Goal: Information Seeking & Learning: Learn about a topic

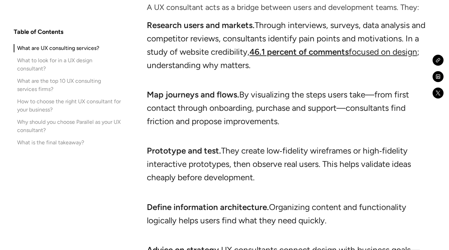
scroll to position [1021, 0]
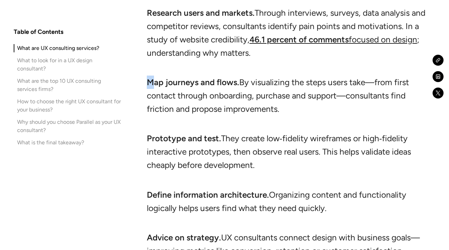
drag, startPoint x: 151, startPoint y: 65, endPoint x: 232, endPoint y: 62, distance: 81.1
click at [232, 76] on li "Map journeys and flows. By visualizing the steps users take—from first contact …" at bounding box center [286, 102] width 278 height 53
drag, startPoint x: 238, startPoint y: 68, endPoint x: 138, endPoint y: 68, distance: 100.6
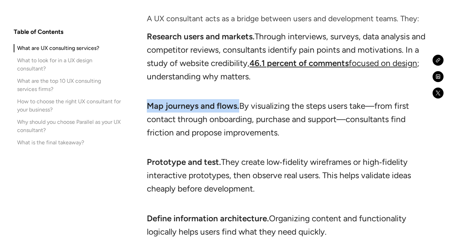
scroll to position [1016, 0]
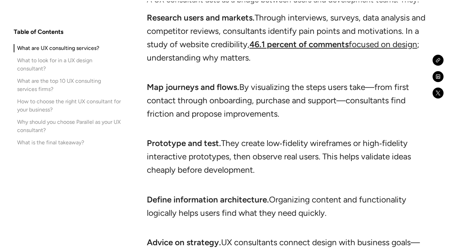
click at [203, 195] on strong "Define information architecture." at bounding box center [208, 200] width 122 height 10
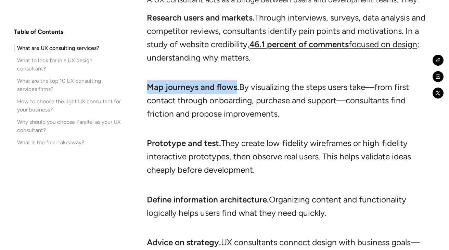
drag, startPoint x: 148, startPoint y: 74, endPoint x: 236, endPoint y: 74, distance: 88.2
click at [236, 82] on strong "Map journeys and flows." at bounding box center [193, 87] width 92 height 10
drag, startPoint x: 285, startPoint y: 100, endPoint x: 142, endPoint y: 78, distance: 145.0
click at [179, 150] on li "Prototype and test. They create low‑fidelity wireframes or high‑fidelity intera…" at bounding box center [286, 162] width 278 height 53
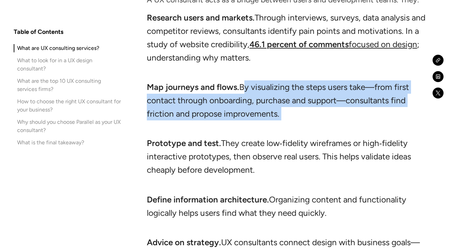
drag, startPoint x: 241, startPoint y: 73, endPoint x: 286, endPoint y: 118, distance: 63.9
click at [286, 118] on li "Map journeys and flows. By visualizing the steps users take—from first contact …" at bounding box center [286, 106] width 278 height 53
click at [265, 109] on li "Map journeys and flows. By visualizing the steps users take—from first contact …" at bounding box center [286, 106] width 278 height 53
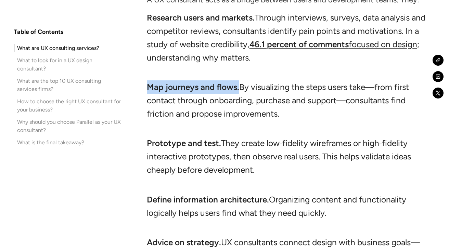
drag, startPoint x: 146, startPoint y: 74, endPoint x: 238, endPoint y: 73, distance: 92.0
copy strong "Map journeys and flows."
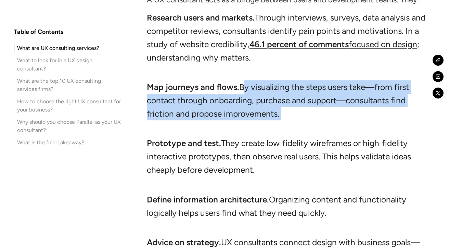
drag, startPoint x: 240, startPoint y: 73, endPoint x: 292, endPoint y: 108, distance: 62.7
click at [292, 108] on li "Map journeys and flows. By visualizing the steps users take—from first contact …" at bounding box center [286, 106] width 278 height 53
copy li "By visualizing the steps users take—from first contact through onboarding, purc…"
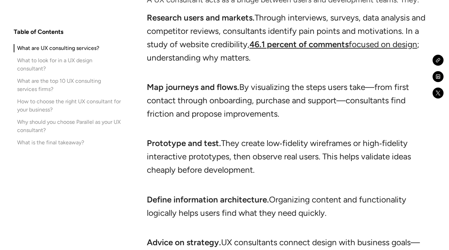
click at [163, 138] on strong "Prototype and test." at bounding box center [184, 143] width 74 height 10
drag, startPoint x: 147, startPoint y: 129, endPoint x: 227, endPoint y: 131, distance: 80.4
click at [227, 136] on li "Prototype and test. They create low‑fidelity wireframes or high‑fidelity intera…" at bounding box center [286, 162] width 278 height 53
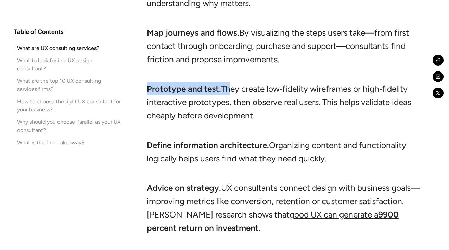
scroll to position [1071, 0]
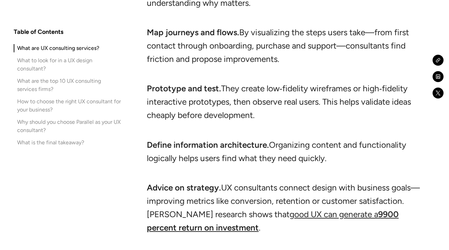
click at [251, 100] on li "Prototype and test. They create low‑fidelity wireframes or high‑fidelity intera…" at bounding box center [286, 108] width 278 height 53
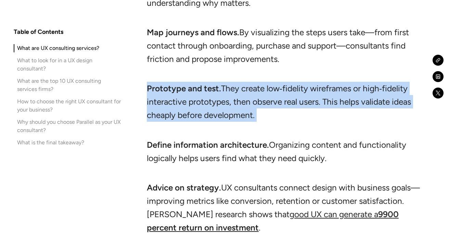
drag, startPoint x: 255, startPoint y: 108, endPoint x: 145, endPoint y: 79, distance: 113.7
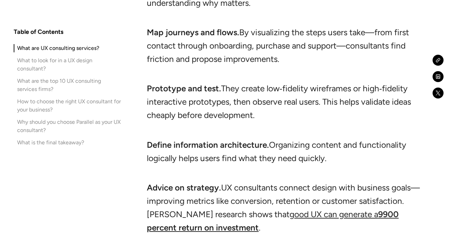
click at [196, 163] on li "Define information architecture. Organizing content and functionality logically…" at bounding box center [286, 158] width 278 height 40
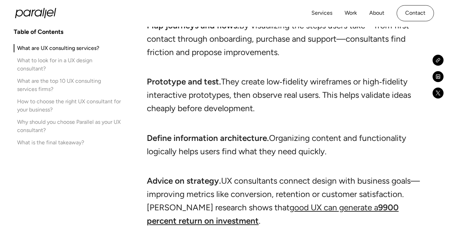
scroll to position [1074, 0]
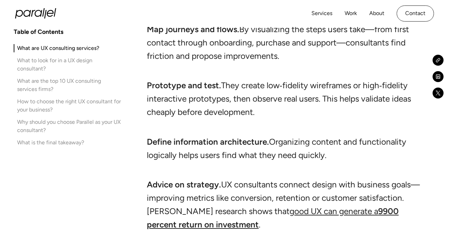
drag, startPoint x: 223, startPoint y: 70, endPoint x: 269, endPoint y: 94, distance: 52.2
click at [269, 94] on li "Prototype and test. They create low‑fidelity wireframes or high‑fidelity intera…" at bounding box center [286, 105] width 278 height 53
drag, startPoint x: 256, startPoint y: 101, endPoint x: 214, endPoint y: 76, distance: 48.0
click at [214, 79] on li "Prototype and test. They create low‑fidelity wireframes or high‑fidelity intera…" at bounding box center [286, 105] width 278 height 53
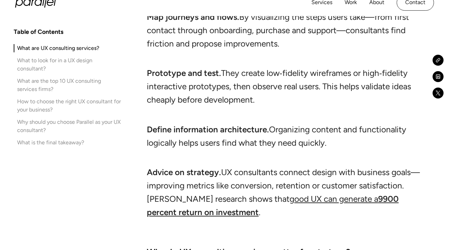
scroll to position [1091, 0]
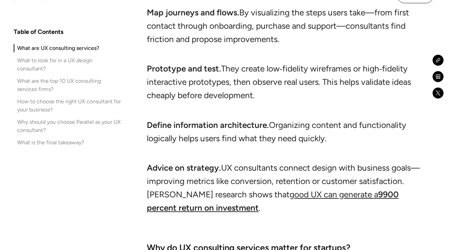
click at [202, 119] on li "Define information architecture. Organizing content and functionality logically…" at bounding box center [286, 138] width 278 height 40
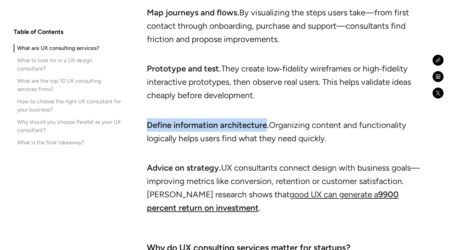
drag, startPoint x: 164, startPoint y: 112, endPoint x: 266, endPoint y: 112, distance: 102.6
click at [266, 120] on strong "Define information architecture." at bounding box center [208, 125] width 122 height 10
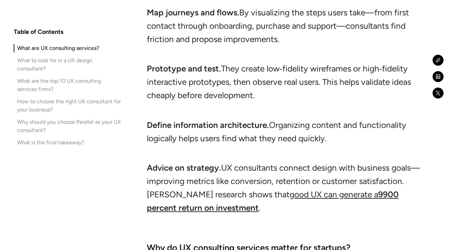
click at [284, 121] on li "Define information architecture. Organizing content and functionality logically…" at bounding box center [286, 138] width 278 height 40
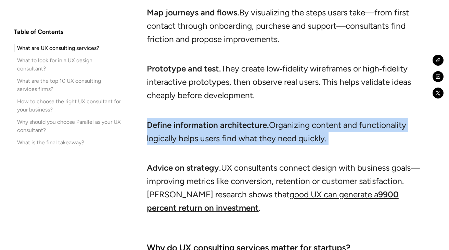
drag, startPoint x: 300, startPoint y: 128, endPoint x: 145, endPoint y: 112, distance: 155.5
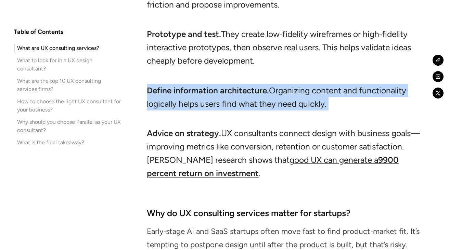
scroll to position [1128, 0]
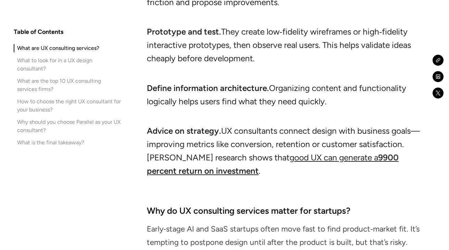
click at [148, 140] on li "Advice on strategy. UX consultants connect design with business goals—improving…" at bounding box center [286, 157] width 278 height 67
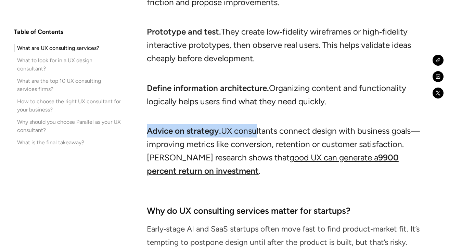
drag, startPoint x: 150, startPoint y: 118, endPoint x: 256, endPoint y: 123, distance: 105.1
click at [256, 124] on li "Advice on strategy. UX consultants connect design with business goals—improving…" at bounding box center [286, 157] width 278 height 67
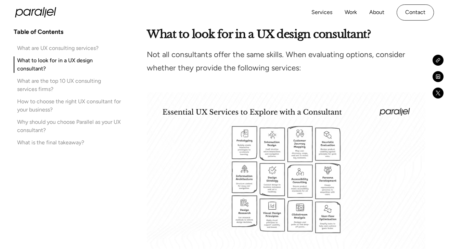
scroll to position [1665, 0]
click at [289, 183] on img at bounding box center [286, 171] width 278 height 157
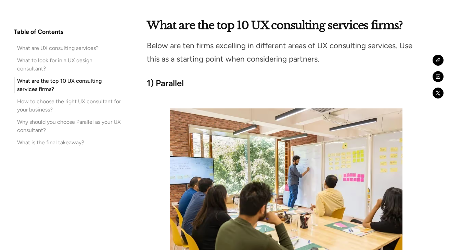
scroll to position [2436, 0]
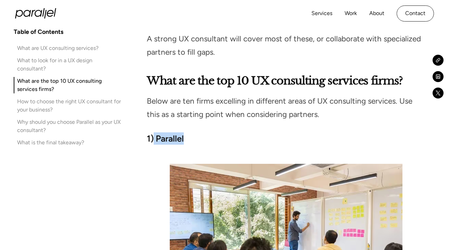
drag, startPoint x: 154, startPoint y: 128, endPoint x: 196, endPoint y: 128, distance: 42.1
click at [196, 132] on h3 "1) Parallel" at bounding box center [286, 138] width 278 height 12
copy strong "Parallel"
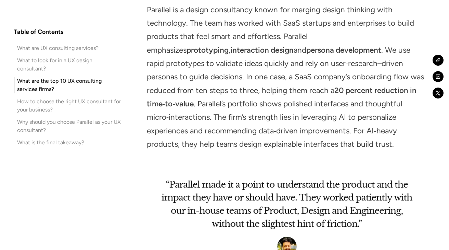
scroll to position [2794, 0]
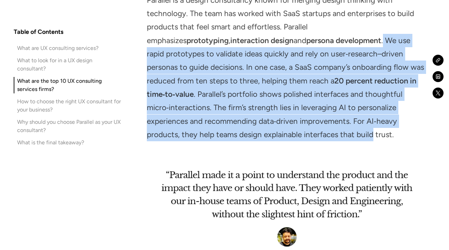
drag, startPoint x: 304, startPoint y: 28, endPoint x: 300, endPoint y: 121, distance: 93.1
click at [302, 123] on p "Parallel is a design consultancy known for merging design thinking with technol…" at bounding box center [286, 68] width 278 height 148
click at [300, 121] on p "Parallel is a design consultancy known for merging design thinking with technol…" at bounding box center [286, 68] width 278 height 148
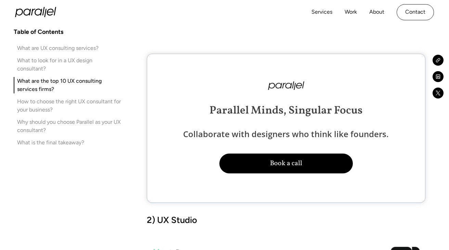
scroll to position [3044, 0]
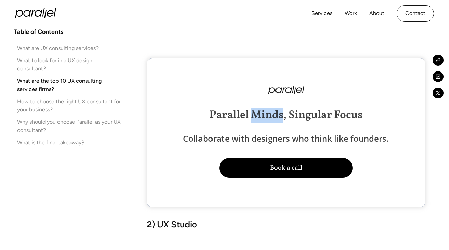
drag, startPoint x: 283, startPoint y: 101, endPoint x: 253, endPoint y: 101, distance: 29.1
click at [253, 108] on span "Parallel Minds, Singular Focus" at bounding box center [285, 115] width 153 height 15
copy span "Minds"
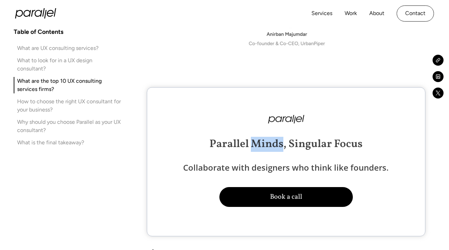
scroll to position [3006, 0]
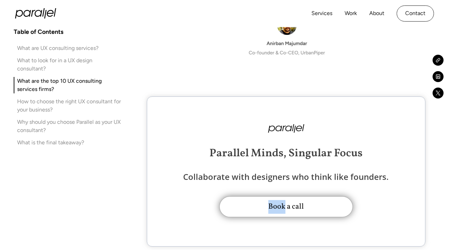
click at [268, 199] on button "Book a call" at bounding box center [285, 206] width 133 height 21
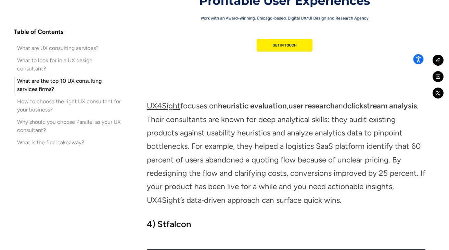
scroll to position [3692, 0]
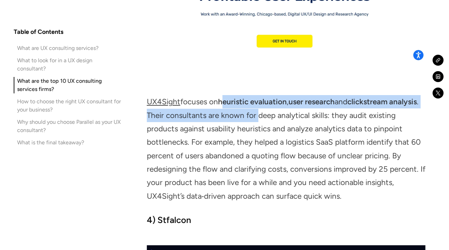
drag, startPoint x: 224, startPoint y: 93, endPoint x: 283, endPoint y: 111, distance: 61.6
click at [285, 108] on p "UX4Sight focuses on heuristic evaluation , user research and clickstream analys…" at bounding box center [286, 149] width 278 height 108
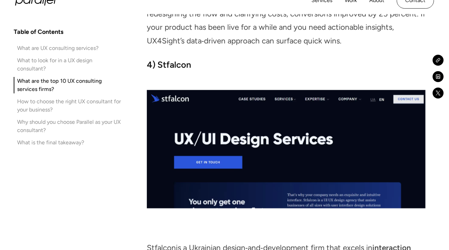
scroll to position [3846, 0]
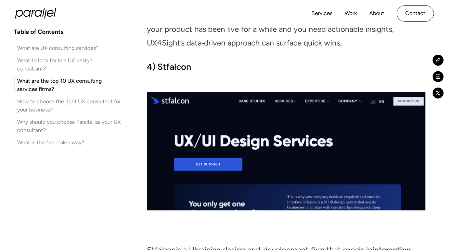
click at [196, 61] on h3 "4) Stfalcon" at bounding box center [286, 67] width 278 height 12
drag, startPoint x: 194, startPoint y: 54, endPoint x: 157, endPoint y: 53, distance: 37.3
click at [157, 61] on h3 "4) Stfalcon" at bounding box center [286, 67] width 278 height 12
copy strong "Stfalcon"
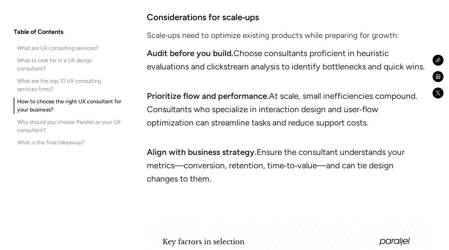
scroll to position [6495, 0]
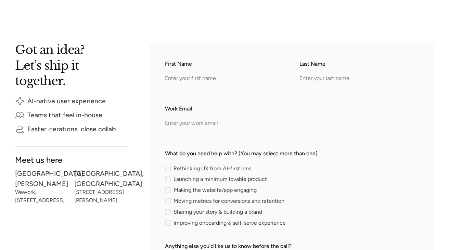
scroll to position [120, 0]
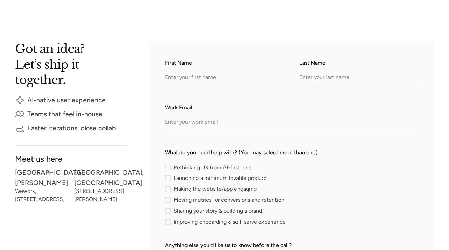
drag, startPoint x: 73, startPoint y: 176, endPoint x: 109, endPoint y: 199, distance: 42.6
click at [109, 199] on div "[GEOGRAPHIC_DATA][PERSON_NAME] Wework, [STREET_ADDRESS][PERSON_NAME]" at bounding box center [71, 187] width 113 height 35
drag, startPoint x: 109, startPoint y: 199, endPoint x: 76, endPoint y: 172, distance: 42.5
click at [76, 172] on div "Bengaluru, India 227, Leela Karan, Indiranagar Stage-1, India 560038" at bounding box center [101, 187] width 54 height 35
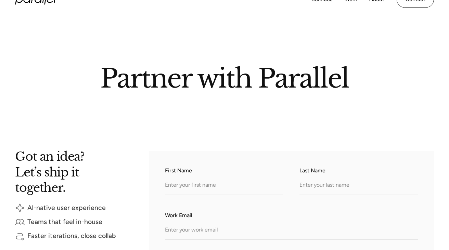
scroll to position [0, 0]
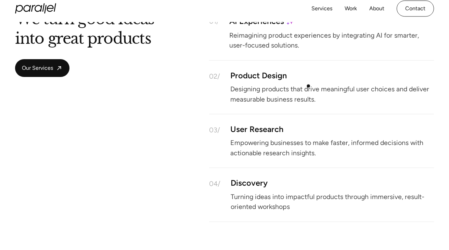
scroll to position [618, 0]
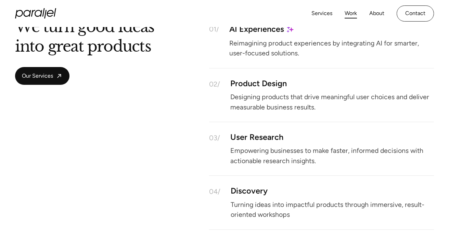
click at [351, 12] on link "Work" at bounding box center [350, 14] width 12 height 10
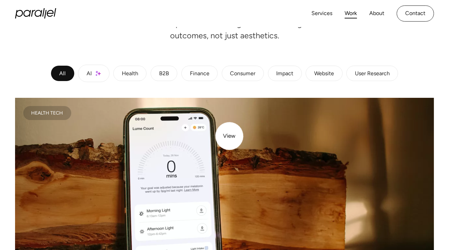
scroll to position [96, 0]
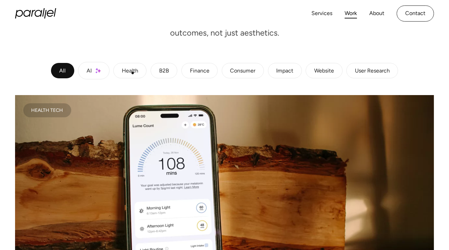
click at [133, 73] on div "Health" at bounding box center [130, 71] width 16 height 4
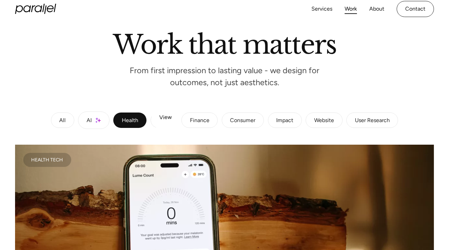
scroll to position [0, 0]
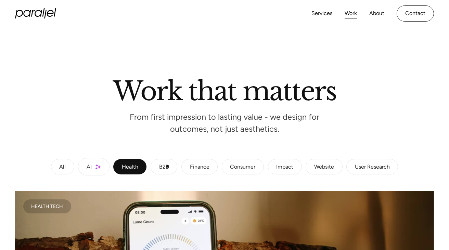
click at [168, 166] on div "B2B" at bounding box center [164, 167] width 10 height 4
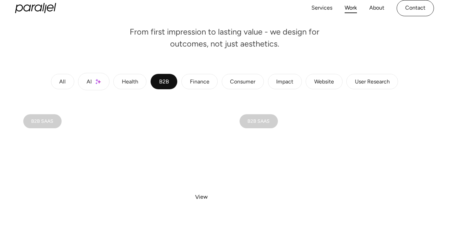
scroll to position [88, 0]
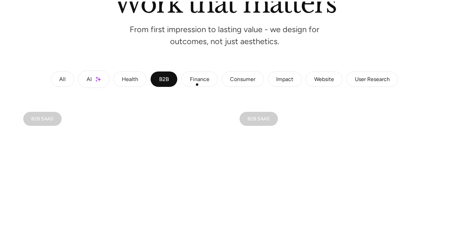
click at [198, 74] on link "Finance" at bounding box center [199, 78] width 36 height 15
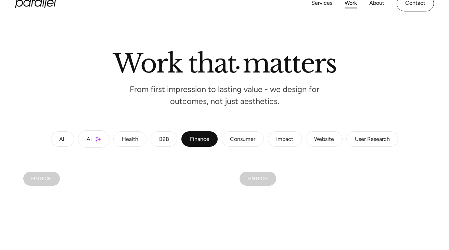
scroll to position [0, 0]
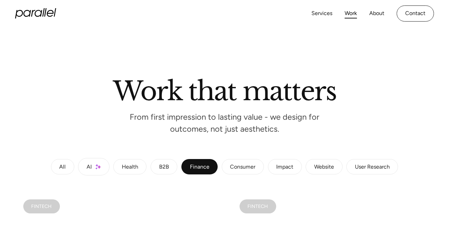
click at [38, 14] on icon "home" at bounding box center [35, 13] width 41 height 10
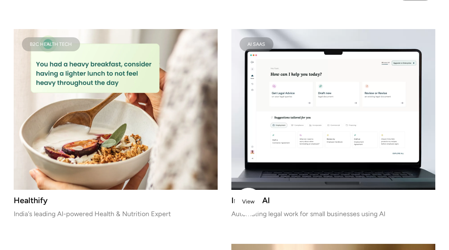
scroll to position [895, 0]
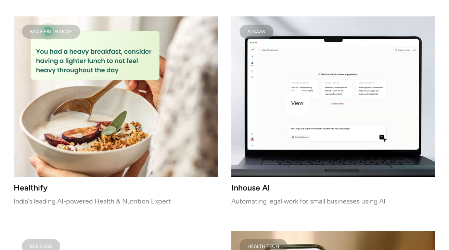
click at [299, 101] on video at bounding box center [333, 96] width 204 height 161
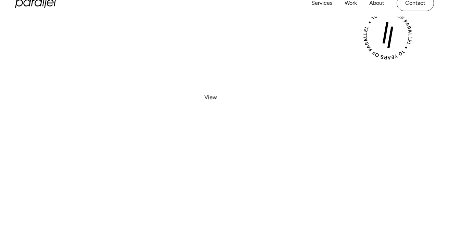
scroll to position [0, 0]
